Goal: Task Accomplishment & Management: Manage account settings

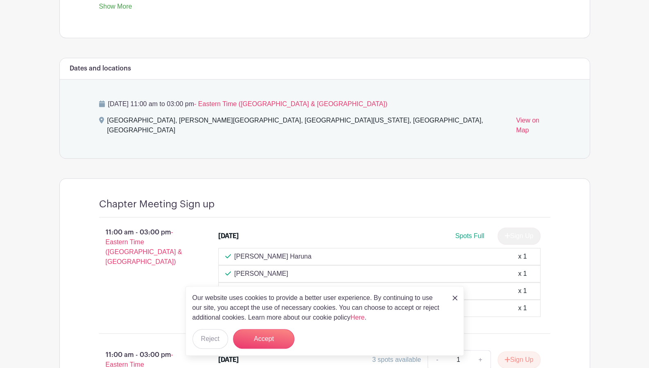
scroll to position [409, 0]
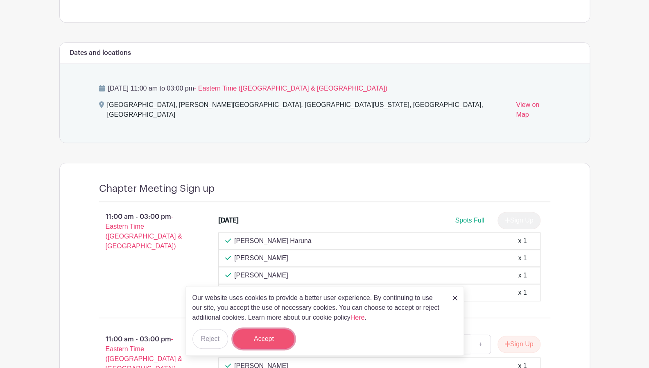
click at [262, 336] on button "Accept" at bounding box center [263, 339] width 61 height 20
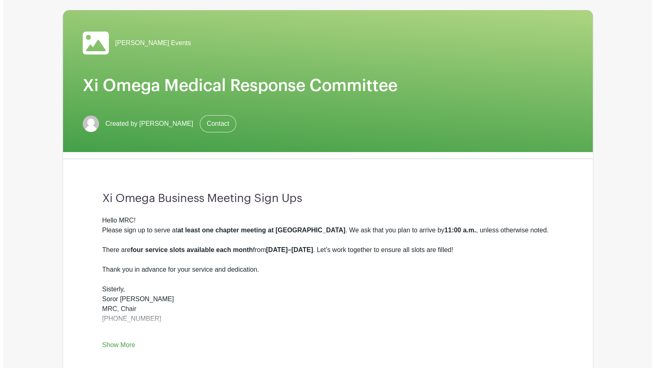
scroll to position [0, 0]
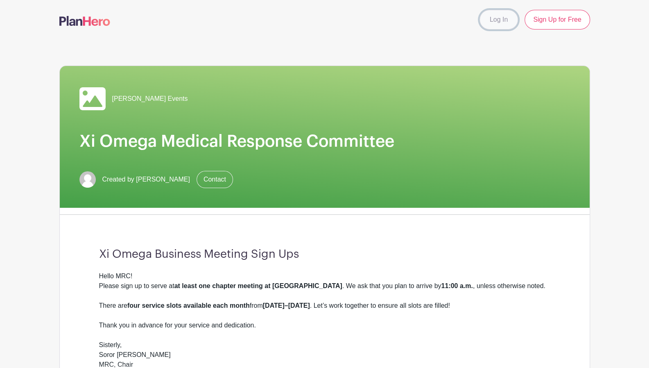
click at [502, 18] on link "Log In" at bounding box center [499, 20] width 38 height 20
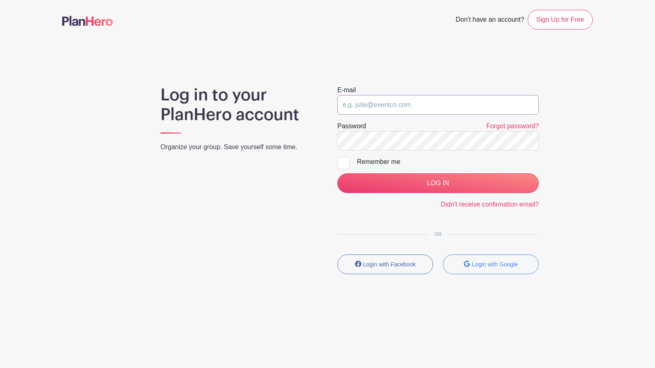
type input "[EMAIL_ADDRESS][DOMAIN_NAME]"
click at [343, 163] on div at bounding box center [343, 163] width 12 height 12
click at [343, 162] on input "Remember me" at bounding box center [339, 159] width 5 height 5
checkbox input "true"
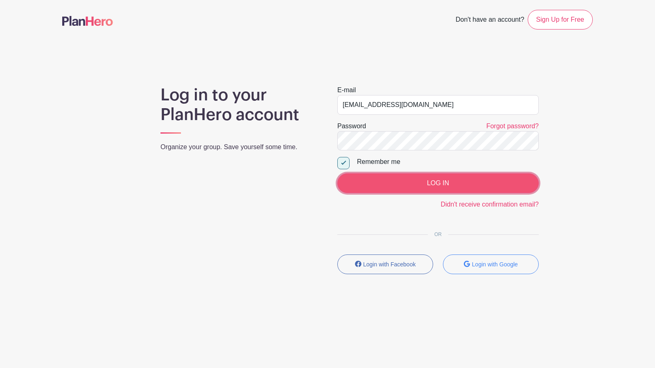
click at [426, 184] on input "LOG IN" at bounding box center [437, 183] width 201 height 20
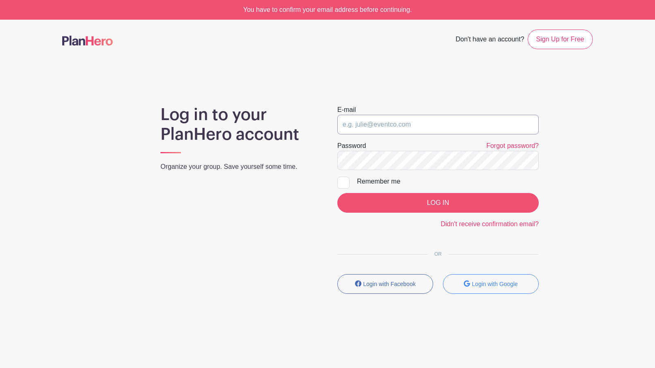
type input "[EMAIL_ADDRESS][DOMAIN_NAME]"
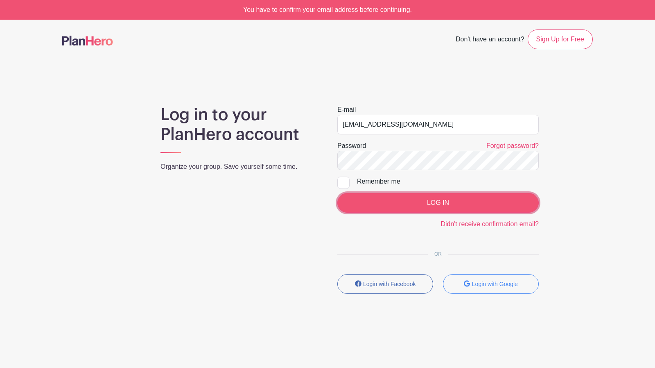
click at [413, 203] on input "LOG IN" at bounding box center [437, 203] width 201 height 20
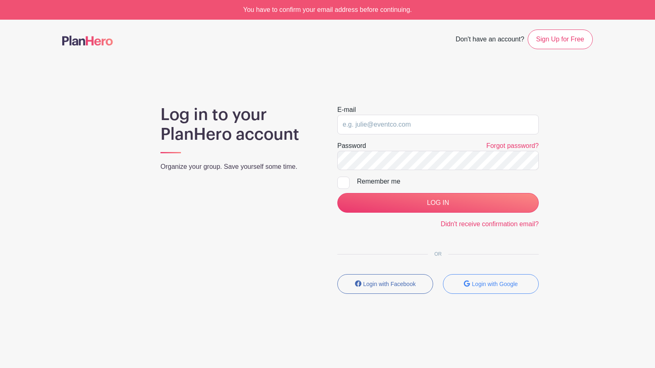
type input "[EMAIL_ADDRESS][DOMAIN_NAME]"
click at [324, 8] on div "You have to confirm your email address before continuing." at bounding box center [327, 10] width 655 height 20
click at [405, 11] on div "You have to confirm your email address before continuing." at bounding box center [327, 10] width 655 height 20
drag, startPoint x: 477, startPoint y: 123, endPoint x: 471, endPoint y: 131, distance: 9.4
click at [477, 123] on input "[EMAIL_ADDRESS][DOMAIN_NAME]" at bounding box center [437, 125] width 201 height 20
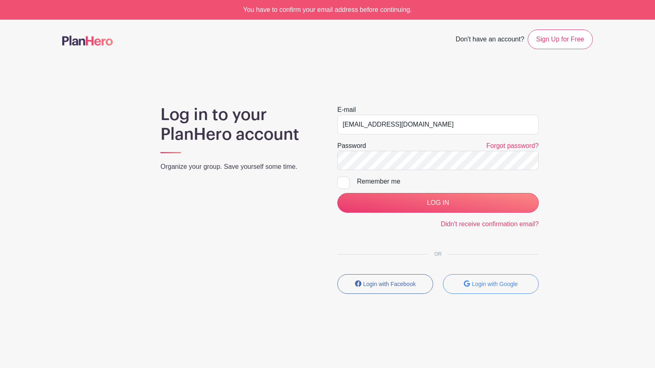
click at [342, 179] on input "Remember me" at bounding box center [339, 178] width 5 height 5
checkbox input "true"
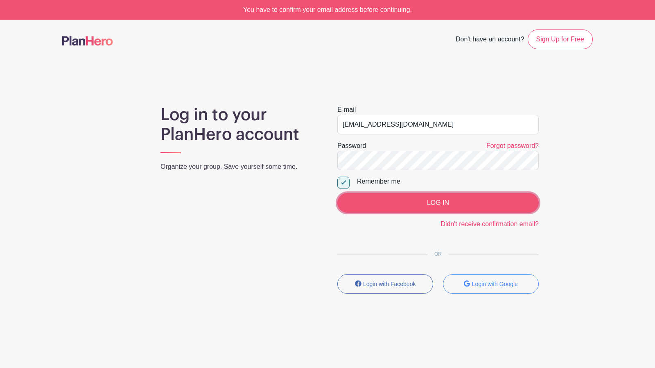
click at [397, 200] on input "LOG IN" at bounding box center [437, 203] width 201 height 20
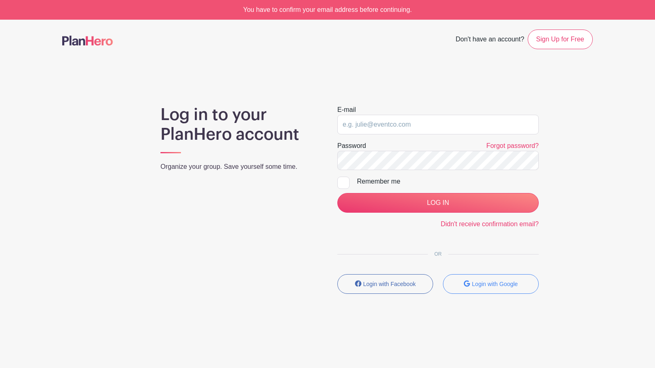
type input "[EMAIL_ADDRESS][DOMAIN_NAME]"
click at [472, 218] on form "E-mail xiomegamedicalresponse@gmail.com Password Forgot password? Remember me L…" at bounding box center [437, 167] width 201 height 124
